Goal: Information Seeking & Learning: Learn about a topic

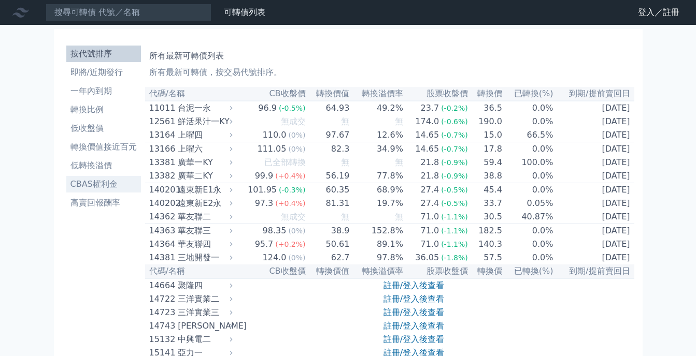
click at [91, 187] on li "CBAS權利金" at bounding box center [103, 184] width 75 height 12
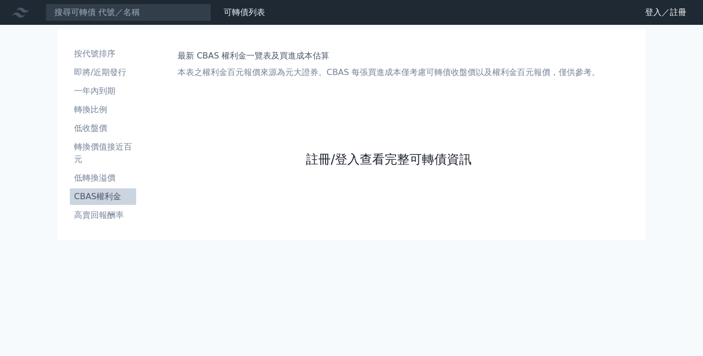
click at [437, 163] on link "註冊/登入查看完整可轉債資訊" at bounding box center [389, 159] width 166 height 17
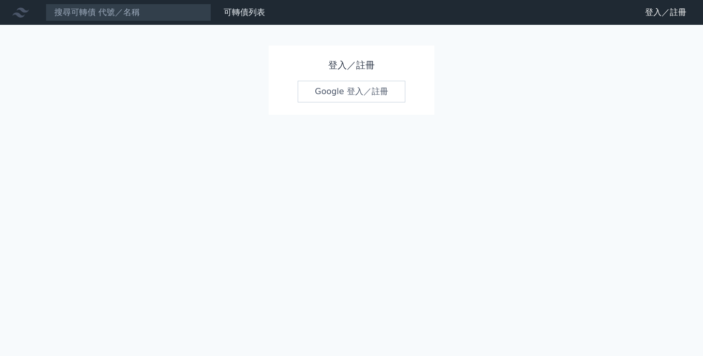
click at [322, 82] on link "Google 登入／註冊" at bounding box center [352, 92] width 108 height 22
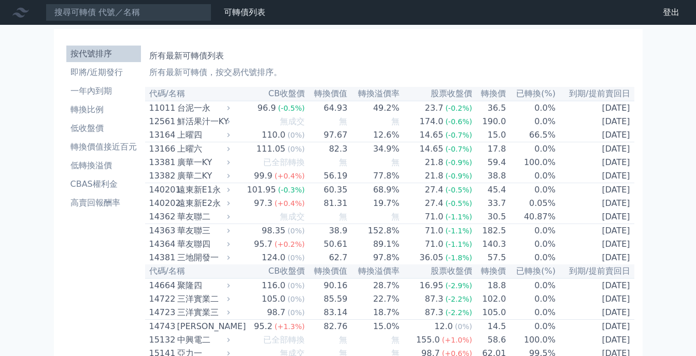
click at [85, 185] on li "CBAS權利金" at bounding box center [103, 184] width 75 height 12
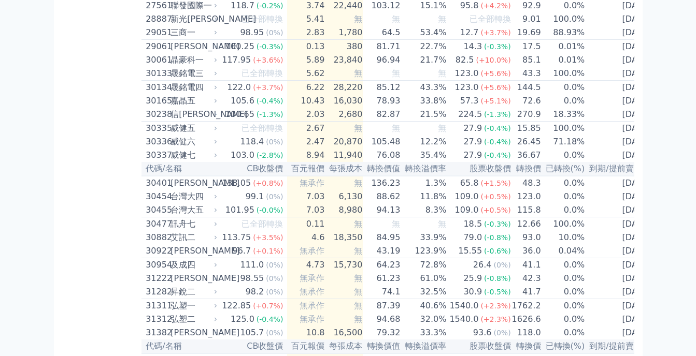
scroll to position [1347, 0]
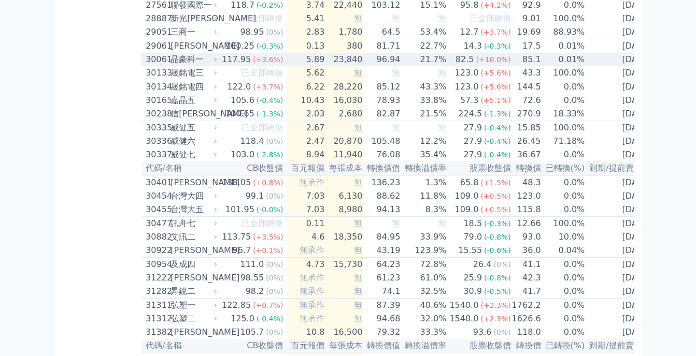
click at [172, 66] on div "30061 晶豪科一" at bounding box center [179, 59] width 67 height 12
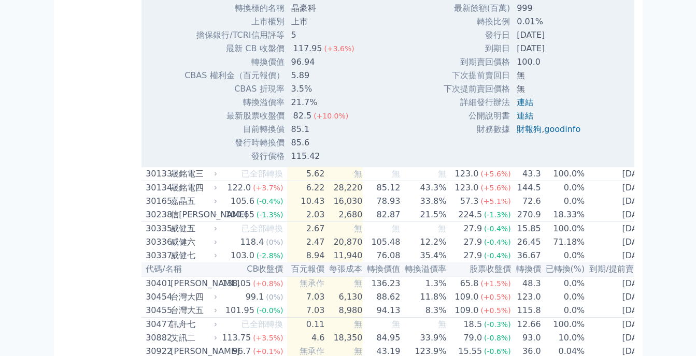
scroll to position [1606, 0]
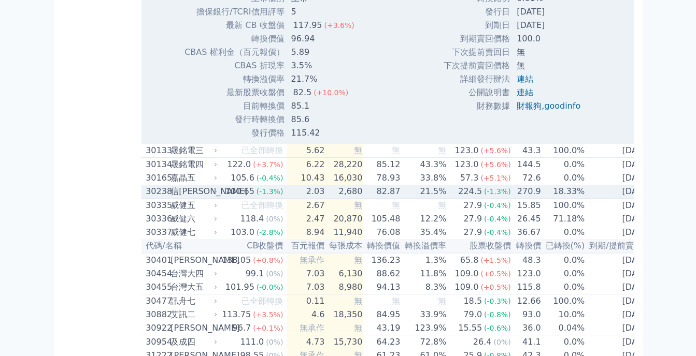
click at [187, 198] on div "信[PERSON_NAME]" at bounding box center [192, 191] width 45 height 12
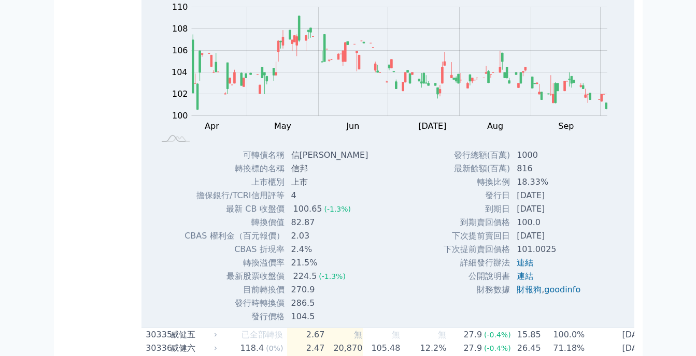
scroll to position [1865, 0]
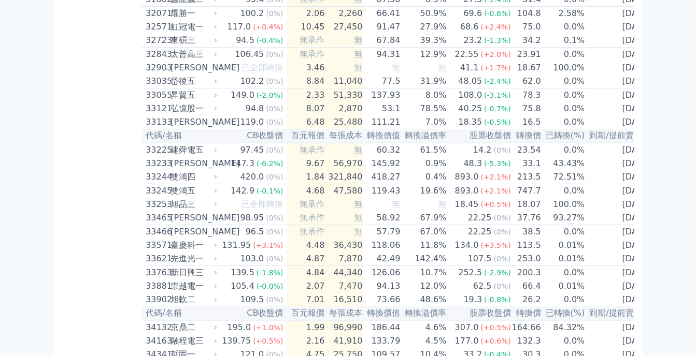
scroll to position [2072, 0]
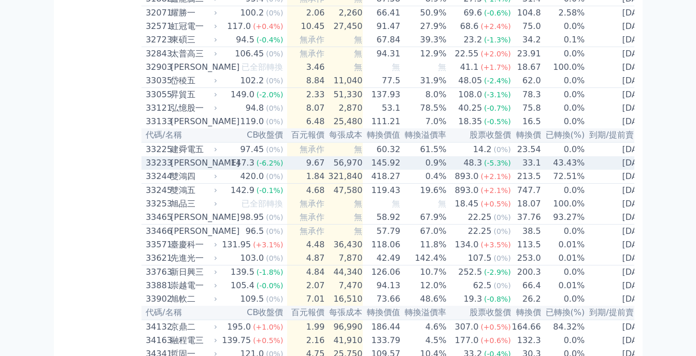
click at [187, 169] on div "[PERSON_NAME]" at bounding box center [192, 163] width 45 height 12
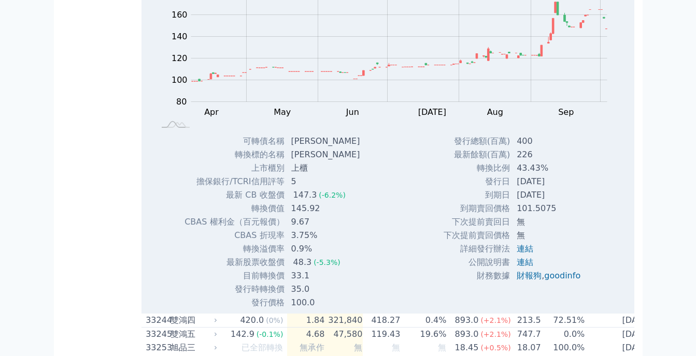
scroll to position [2279, 0]
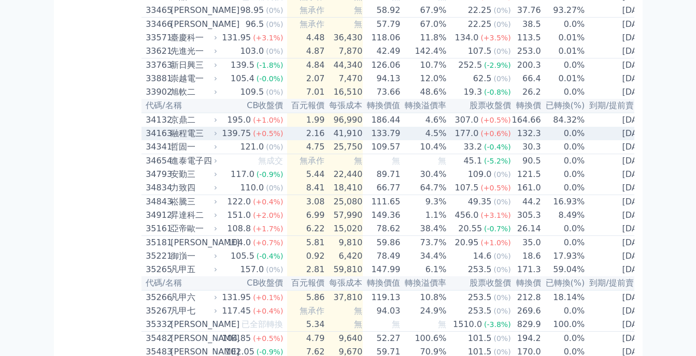
click at [193, 140] on div "融程電三" at bounding box center [192, 133] width 45 height 12
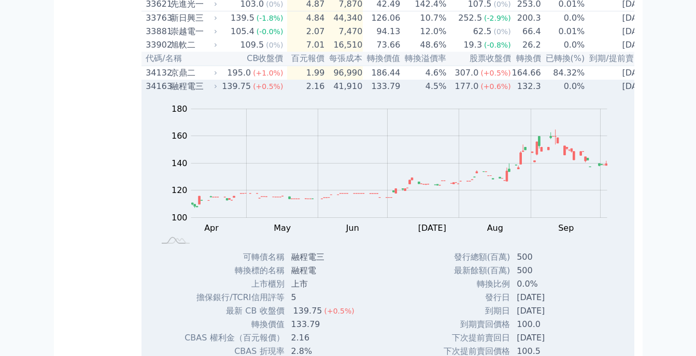
scroll to position [2486, 0]
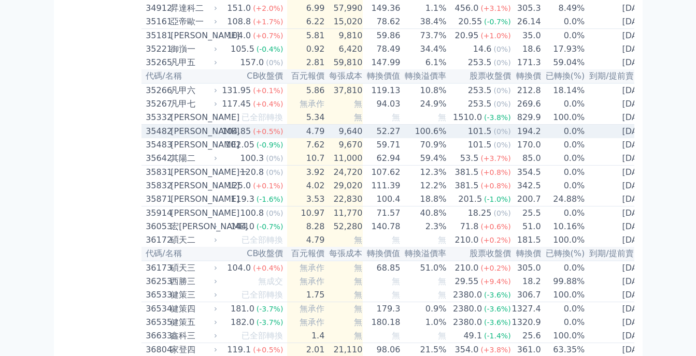
scroll to position [2538, 0]
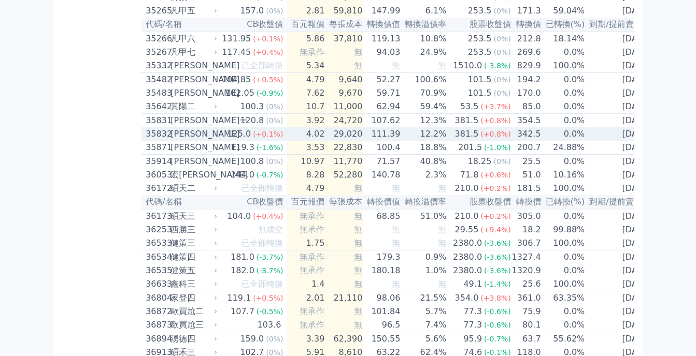
click at [177, 140] on div "[PERSON_NAME]" at bounding box center [192, 134] width 45 height 12
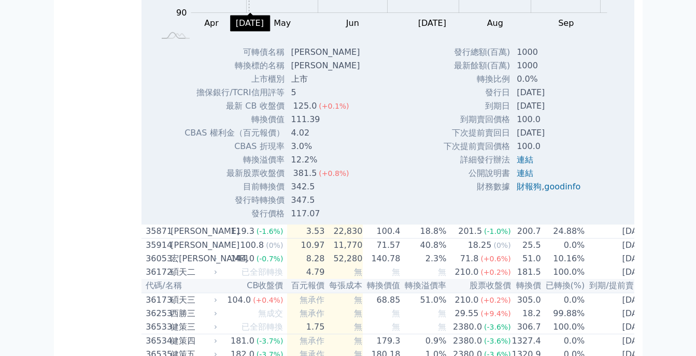
scroll to position [2745, 0]
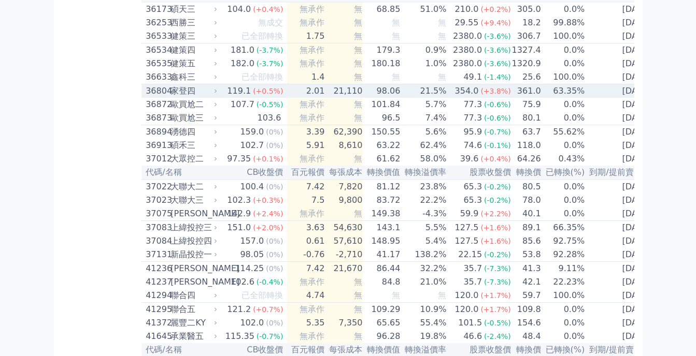
click at [189, 97] on div "家登四" at bounding box center [192, 91] width 45 height 12
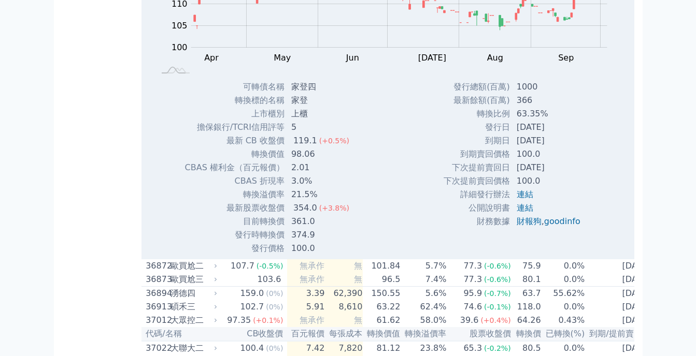
scroll to position [2952, 0]
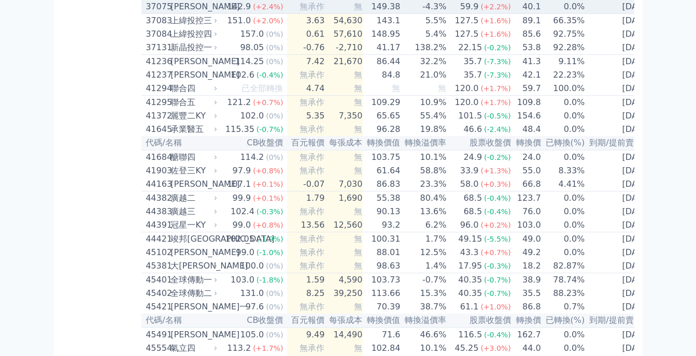
click at [185, 13] on div "[PERSON_NAME]" at bounding box center [192, 7] width 45 height 12
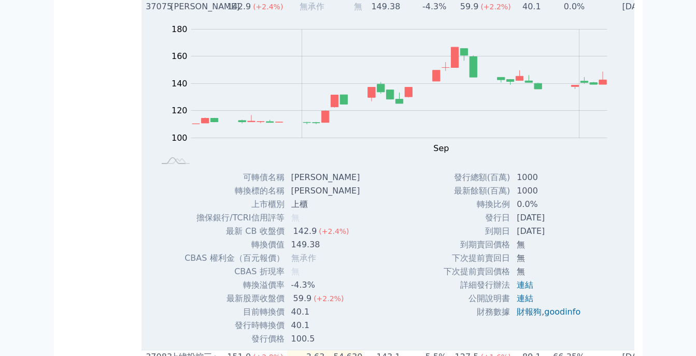
click at [185, 13] on div "[PERSON_NAME]" at bounding box center [192, 7] width 45 height 12
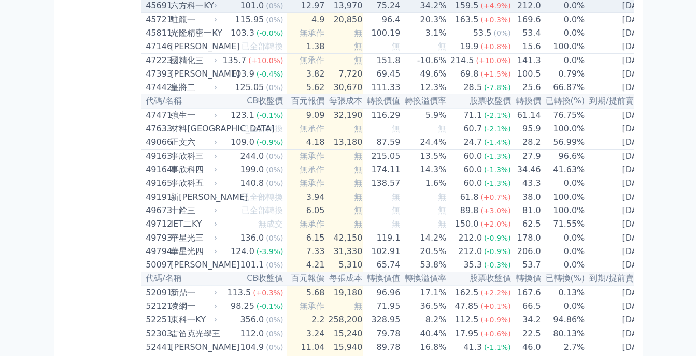
scroll to position [3367, 0]
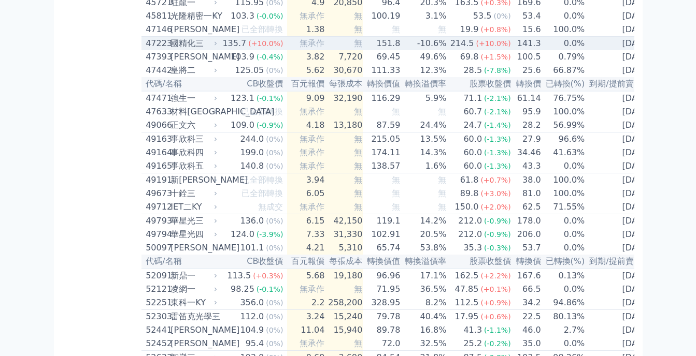
click at [184, 50] on div "國精化三" at bounding box center [192, 43] width 45 height 12
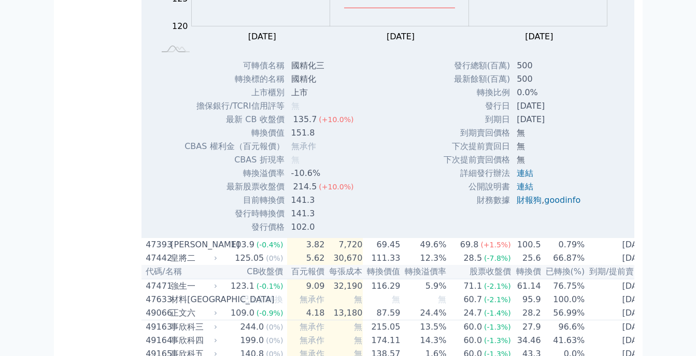
scroll to position [3574, 0]
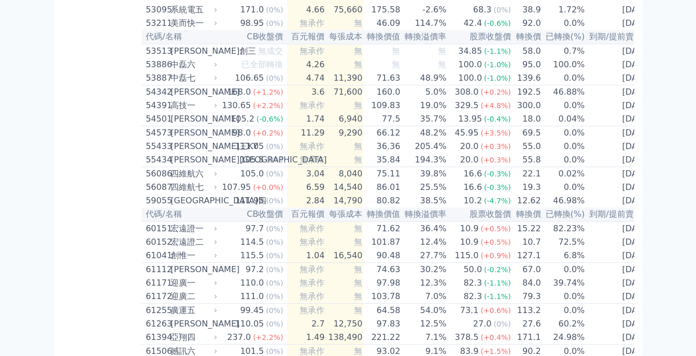
scroll to position [3833, 0]
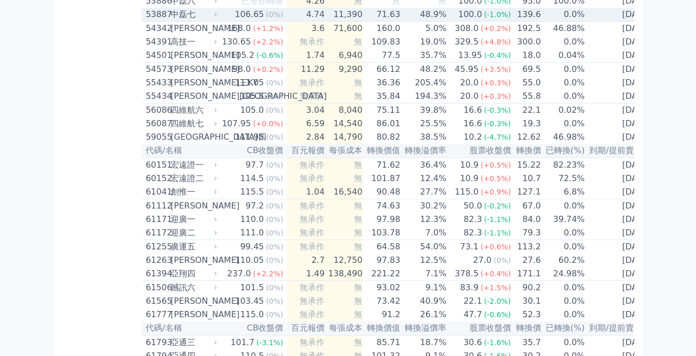
click at [180, 21] on div "中磊七" at bounding box center [192, 14] width 45 height 12
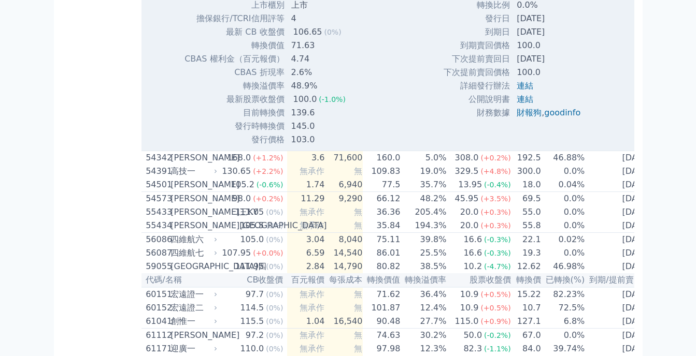
scroll to position [4092, 0]
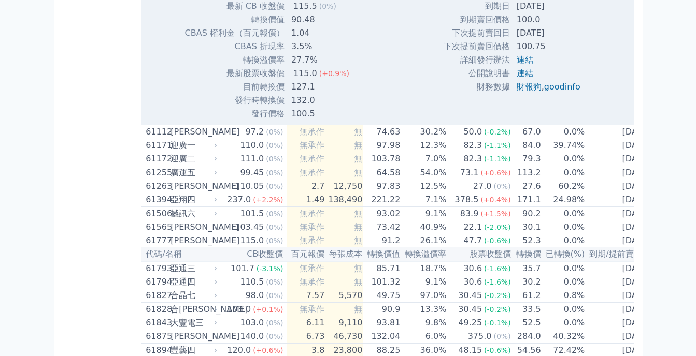
scroll to position [4247, 0]
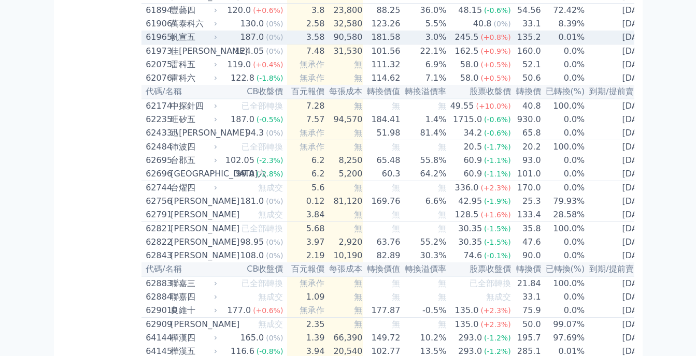
click at [181, 44] on div "帆宣五" at bounding box center [192, 37] width 45 height 12
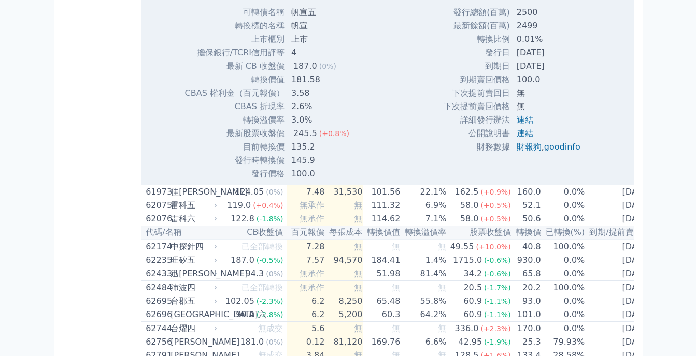
scroll to position [4454, 0]
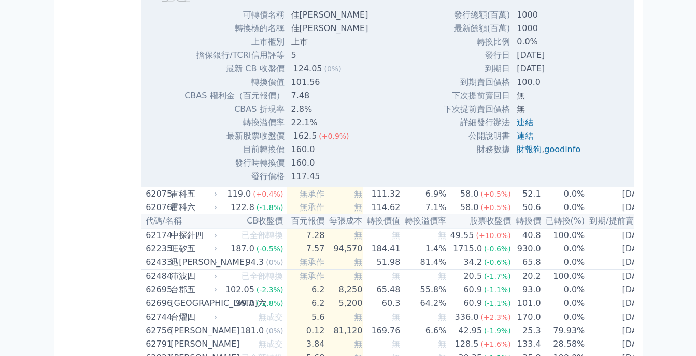
scroll to position [4558, 0]
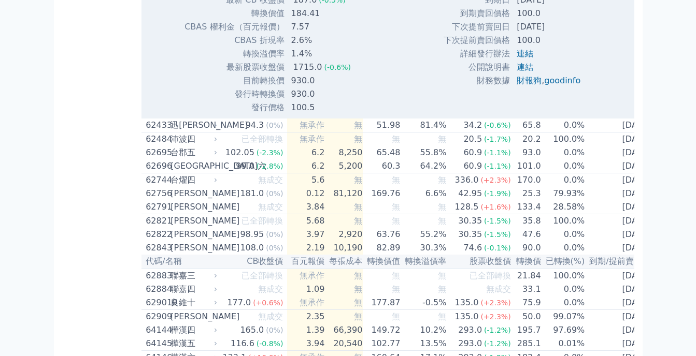
scroll to position [4610, 0]
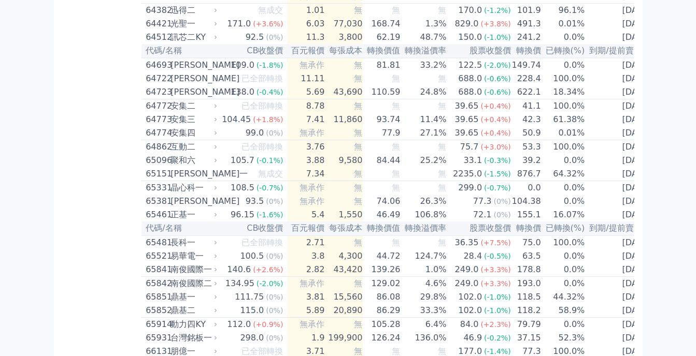
scroll to position [4662, 0]
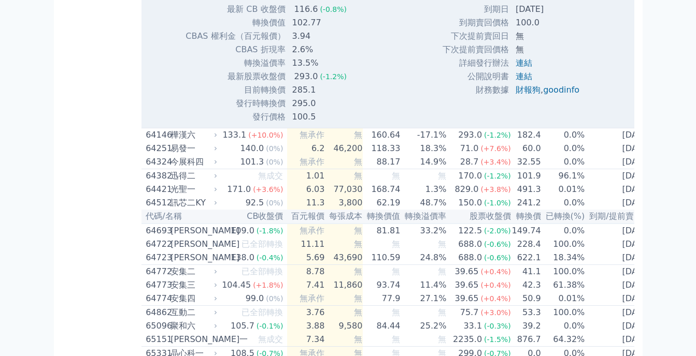
scroll to position [4817, 0]
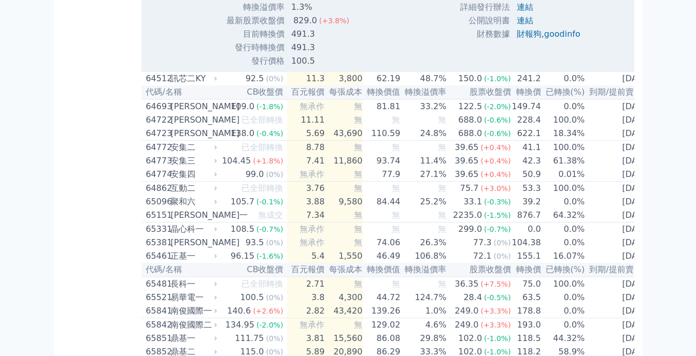
scroll to position [4921, 0]
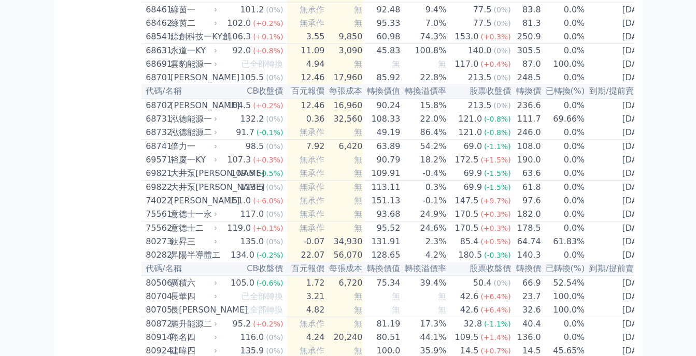
scroll to position [5335, 0]
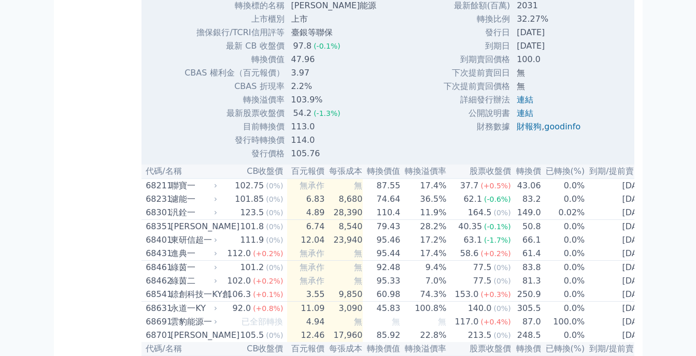
scroll to position [5542, 0]
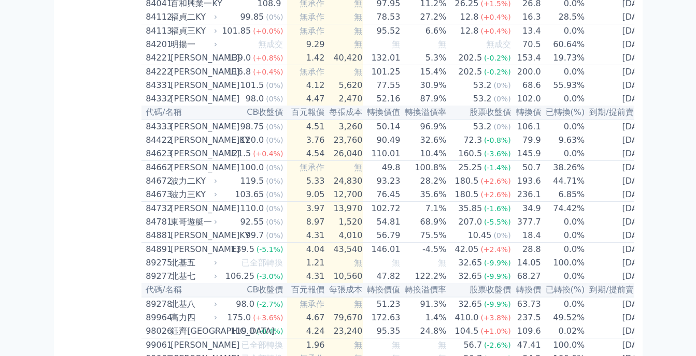
scroll to position [5853, 0]
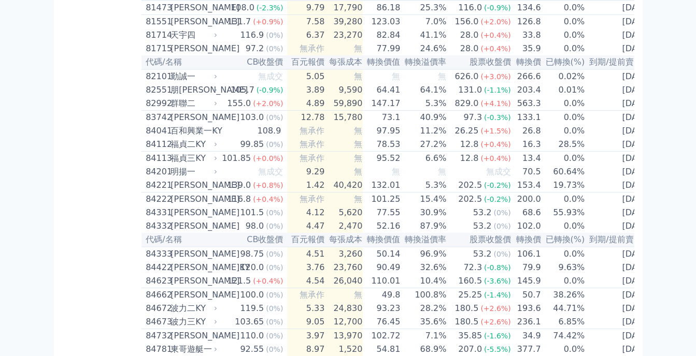
scroll to position [6060, 0]
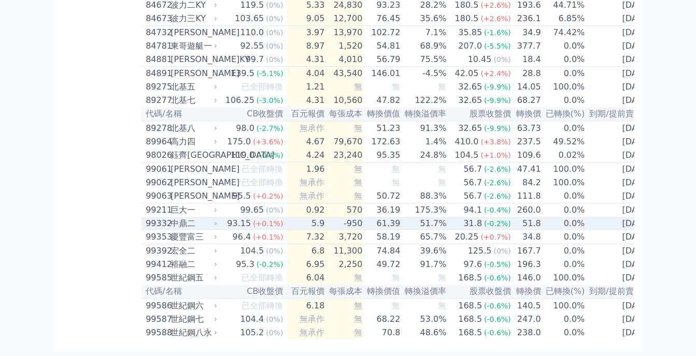
scroll to position [6458, 0]
